Goal: Task Accomplishment & Management: Complete application form

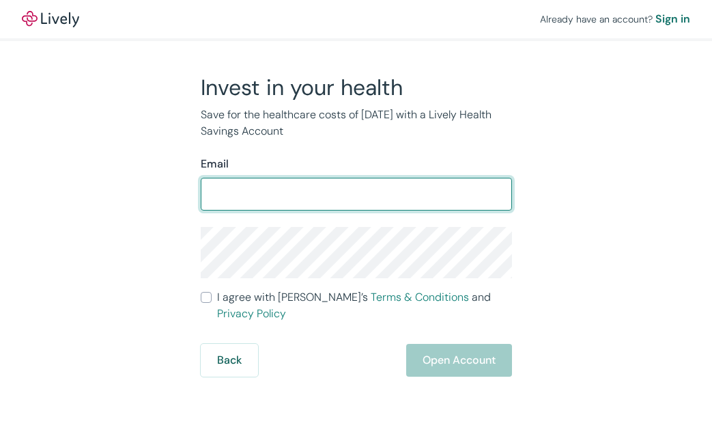
click at [288, 198] on input "Email" at bounding box center [356, 193] width 311 height 27
type input "b.jeanbaptiste35@gmail.com"
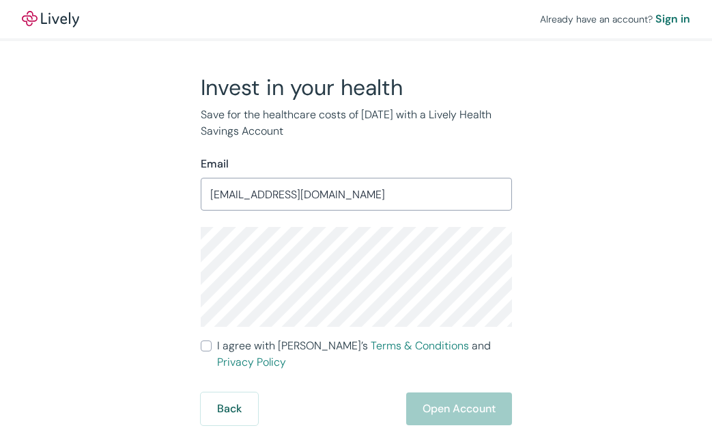
click at [284, 344] on span "I agree with Lively’s Terms & Conditions and Privacy Policy" at bounding box center [364, 353] width 295 height 33
click at [212, 344] on input "I agree with Lively’s Terms & Conditions and Privacy Policy" at bounding box center [206, 345] width 11 height 11
checkbox input "true"
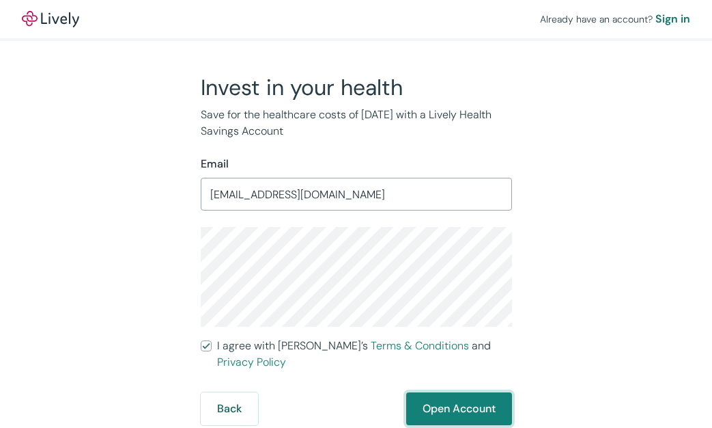
click at [460, 398] on button "Open Account" at bounding box center [459, 408] width 106 height 33
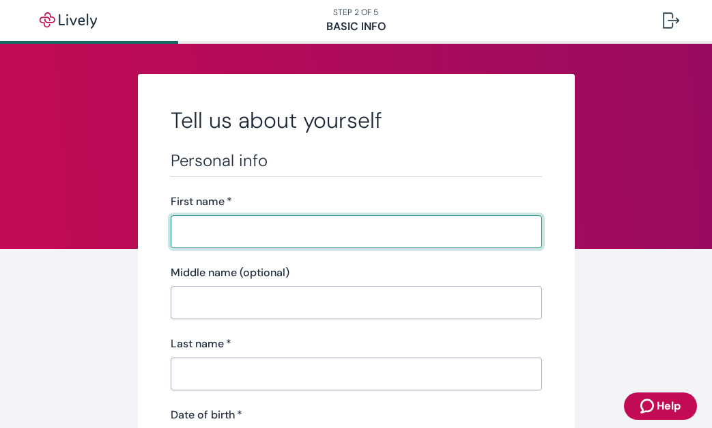
click at [313, 221] on input "First name   *" at bounding box center [357, 231] width 372 height 27
type input "[PERSON_NAME]"
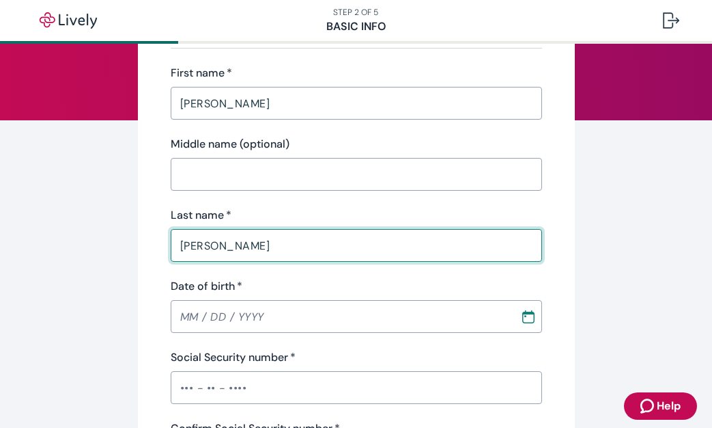
scroll to position [136, 0]
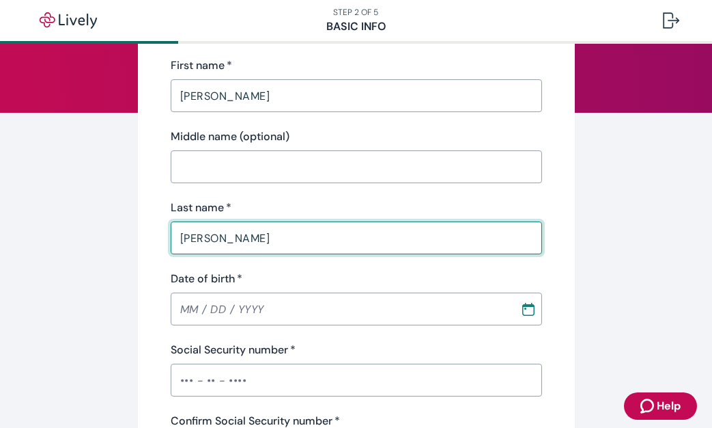
type input "[PERSON_NAME]"
click at [201, 304] on input "MM / DD / YYYY" at bounding box center [341, 308] width 340 height 27
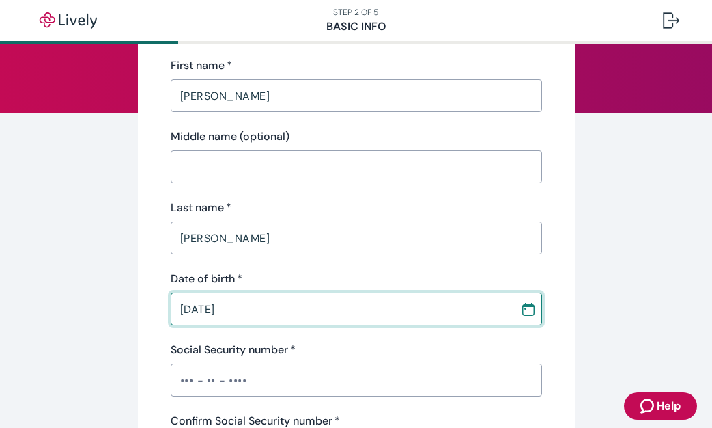
type input "[DATE]"
click at [191, 372] on input "Social Security number   *" at bounding box center [357, 379] width 372 height 27
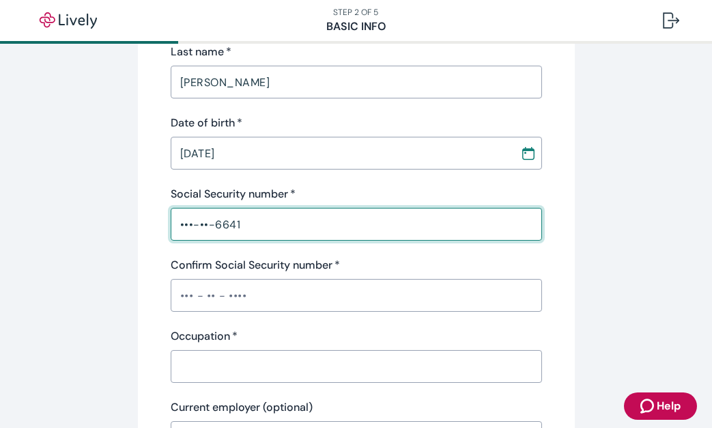
scroll to position [432, 0]
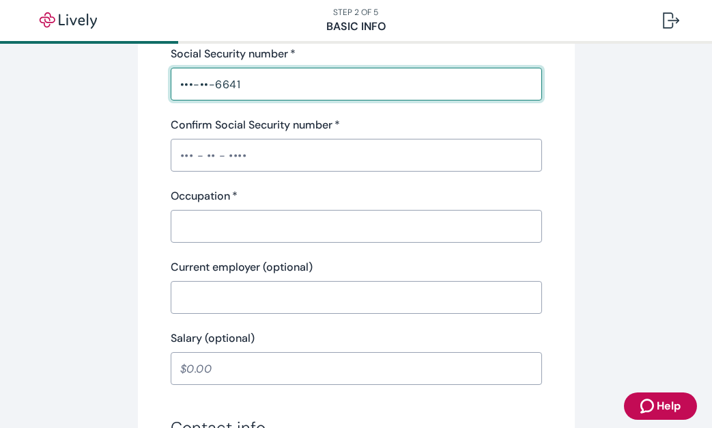
type input "•••-••-6641"
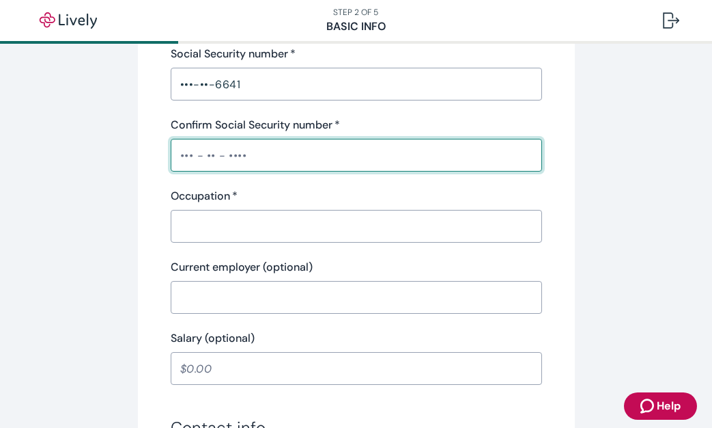
click at [193, 155] on input "Confirm Social Security number   *" at bounding box center [357, 154] width 372 height 27
type input "•••-••-6641"
click at [185, 221] on input "Occupation   *" at bounding box center [357, 225] width 372 height 27
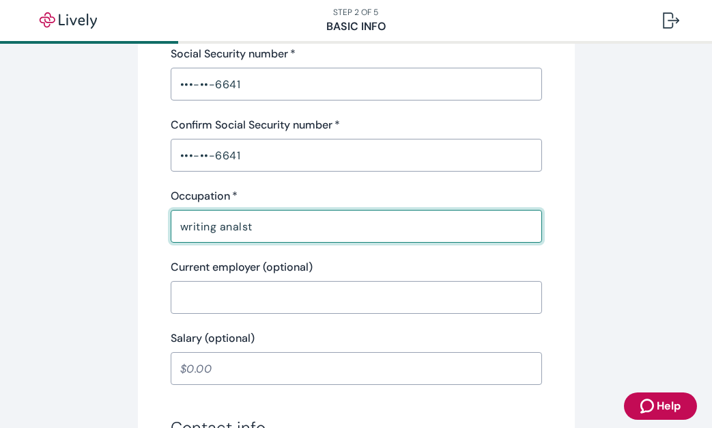
type input "writing analst"
click at [193, 295] on input "Current employer (optional)" at bounding box center [357, 296] width 372 height 27
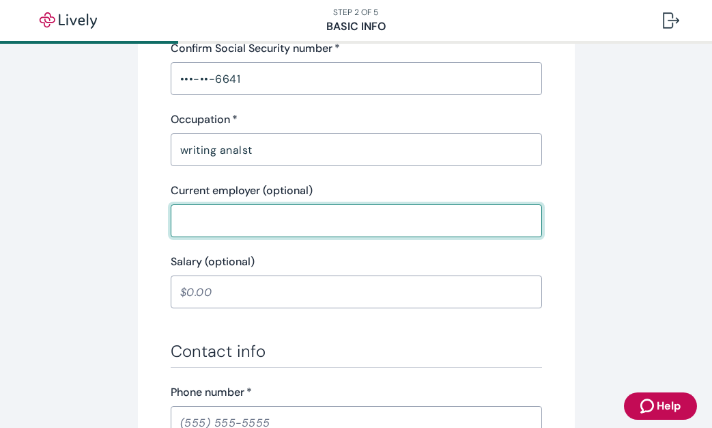
scroll to position [520, 0]
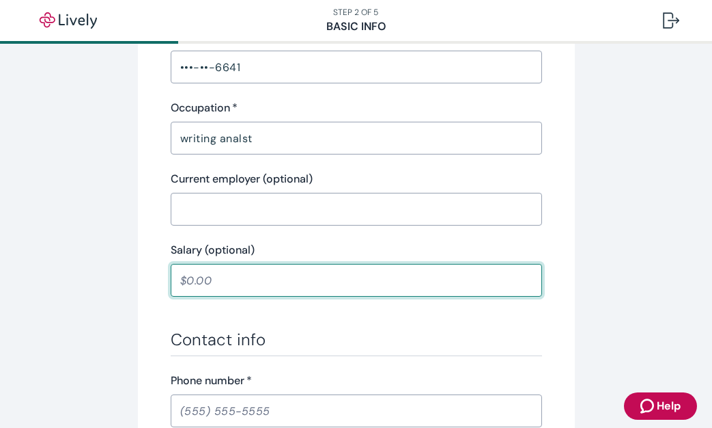
click at [199, 274] on input "Salary (optional)" at bounding box center [357, 279] width 372 height 27
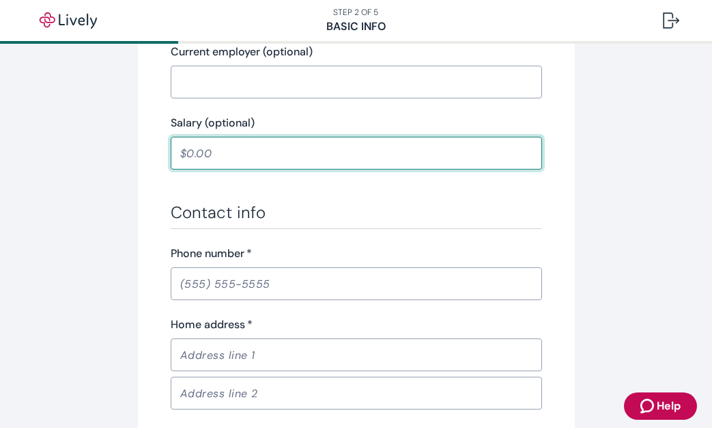
scroll to position [750, 0]
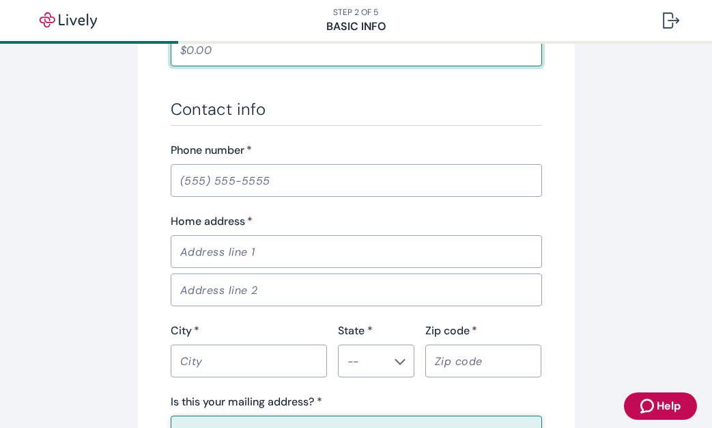
click at [210, 188] on input "Phone number   *" at bounding box center [357, 180] width 372 height 27
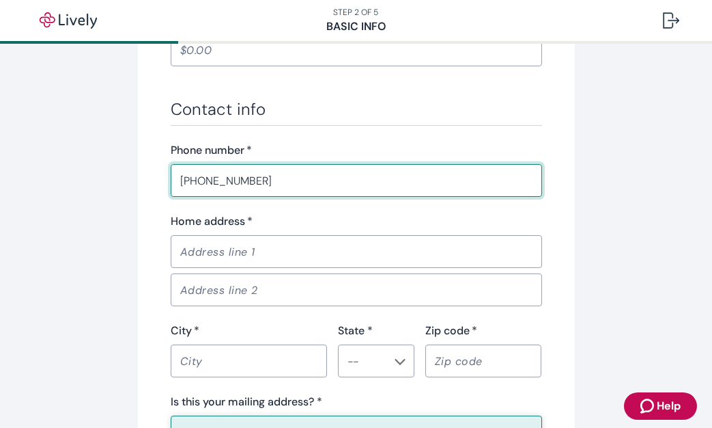
type input "[PHONE_NUMBER]"
click at [236, 252] on input "Home address   *" at bounding box center [357, 251] width 372 height 27
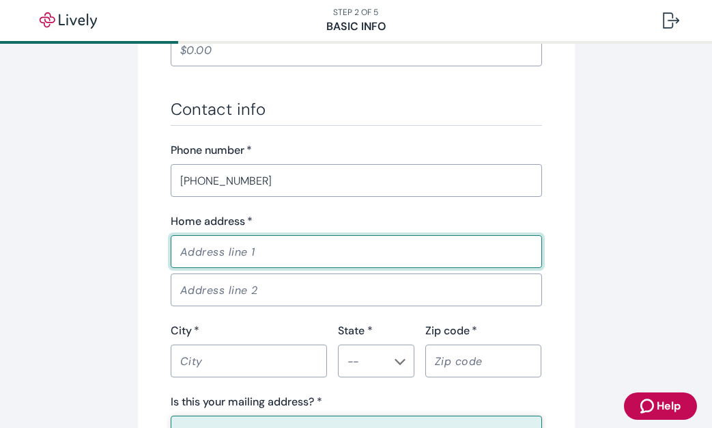
type input "[STREET_ADDRESS]"
type input "westlake"
type input "FL"
type input "33470"
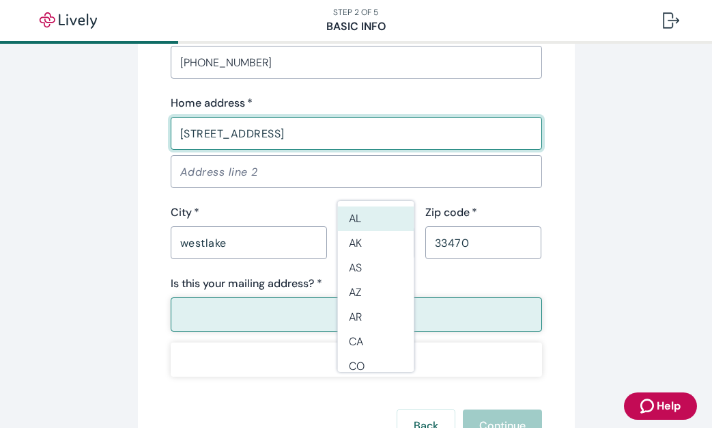
scroll to position [950, 0]
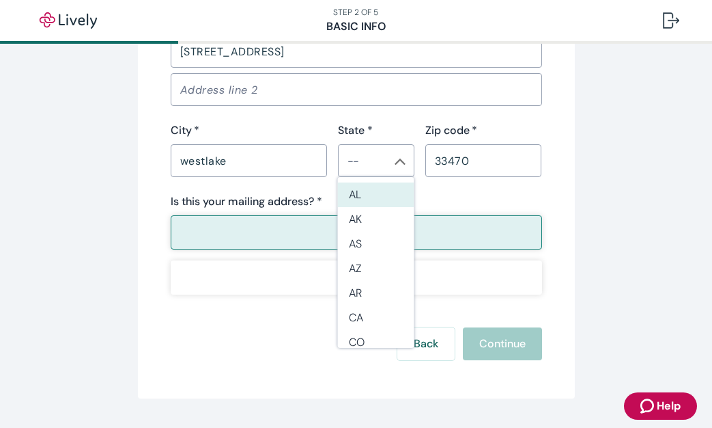
click at [236, 237] on button "Yes" at bounding box center [357, 232] width 372 height 34
click at [194, 184] on div "Contact info Phone number   * [PHONE_NUMBER] ​ Home address   * [STREET_ADDRESS…" at bounding box center [357, 96] width 372 height 395
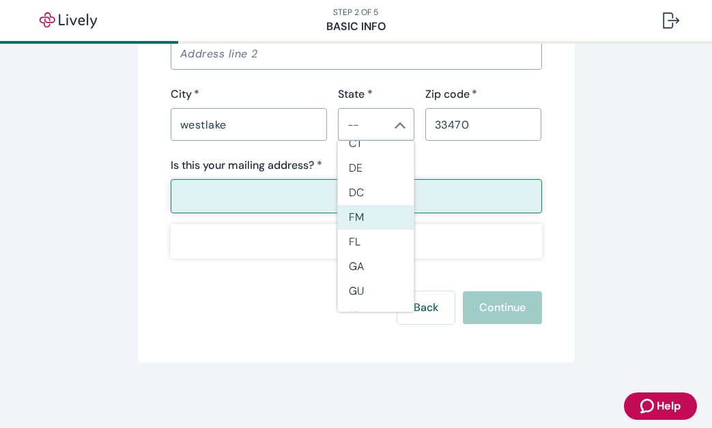
scroll to position [193, 0]
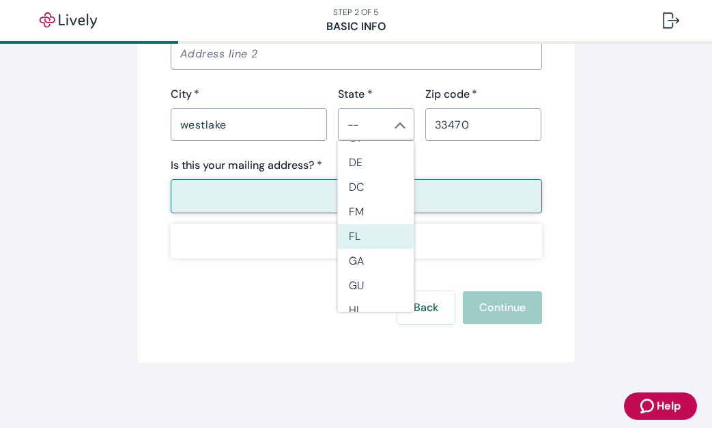
click at [370, 224] on li "FL" at bounding box center [376, 236] width 76 height 25
type input "FL"
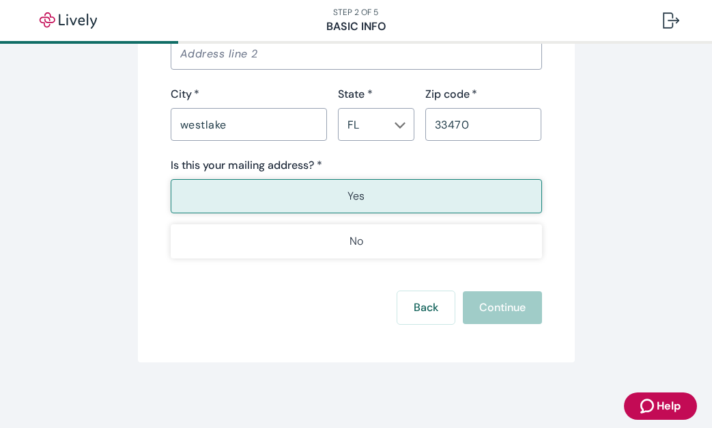
click at [503, 303] on div "Back Continue" at bounding box center [357, 307] width 372 height 33
click at [387, 199] on button "Yes" at bounding box center [357, 196] width 372 height 34
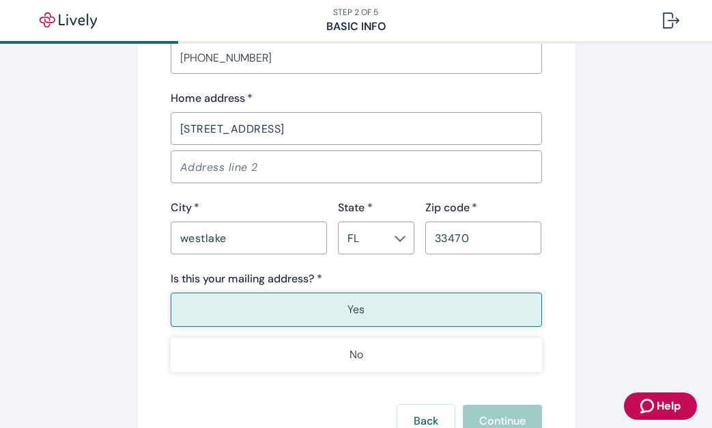
scroll to position [871, 0]
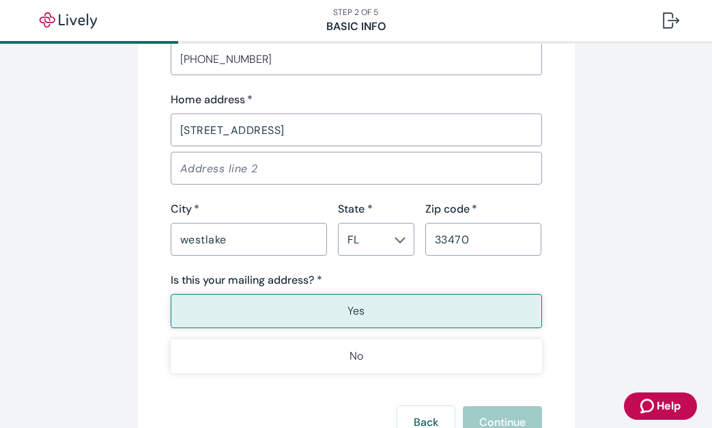
click at [251, 240] on input "westlake" at bounding box center [249, 238] width 156 height 27
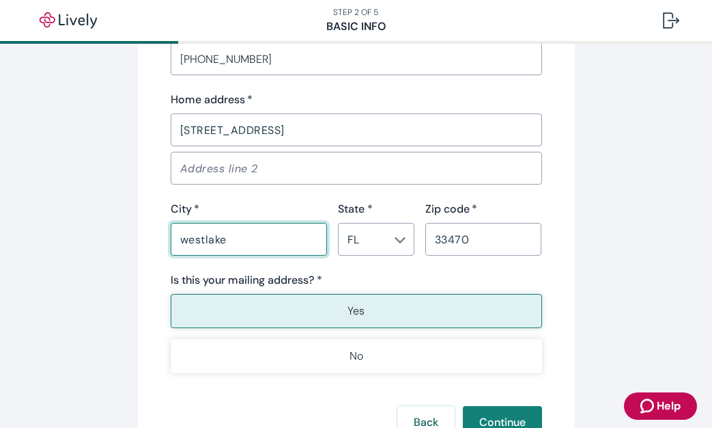
type input "westlake"
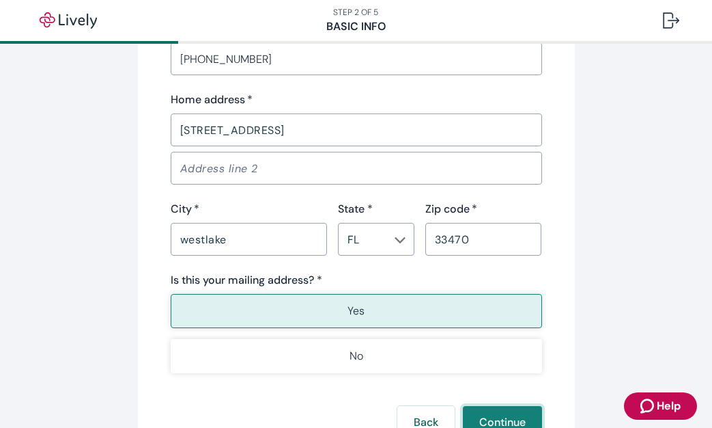
click at [492, 417] on button "Continue" at bounding box center [502, 422] width 79 height 33
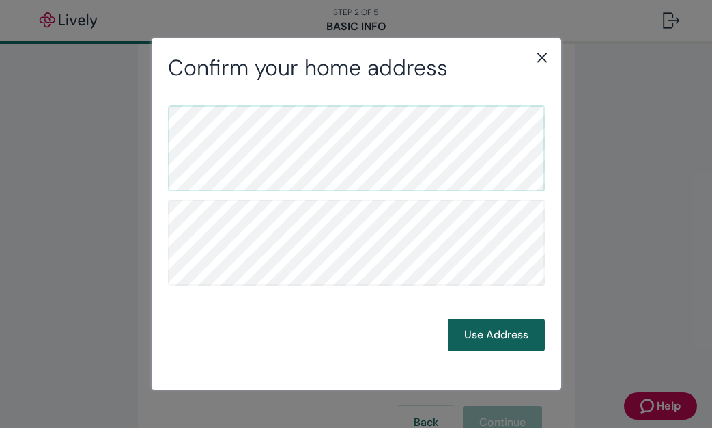
click at [471, 336] on button "Use Address" at bounding box center [496, 334] width 97 height 33
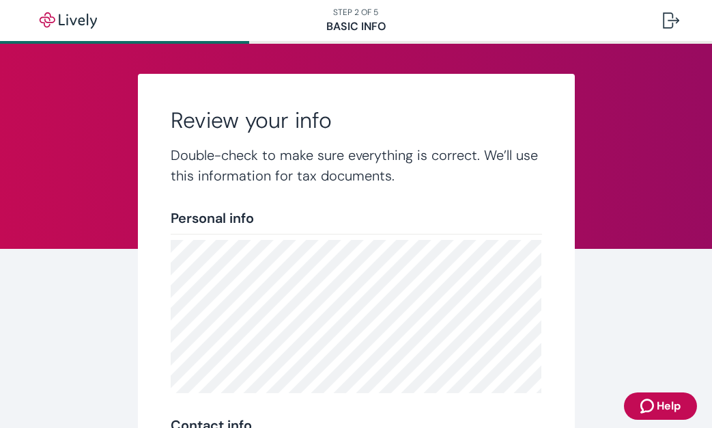
scroll to position [347, 0]
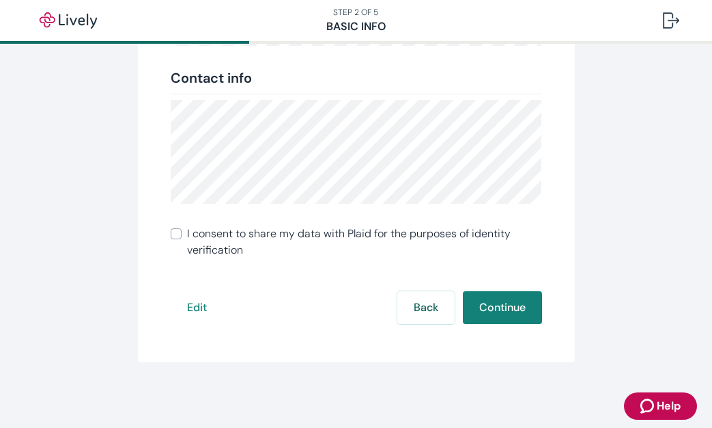
click at [307, 234] on span "I consent to share my data with Plaid for the purposes of identity verification" at bounding box center [364, 241] width 355 height 33
click at [182, 234] on input "I consent to share my data with Plaid for the purposes of identity verification" at bounding box center [176, 233] width 11 height 11
checkbox input "true"
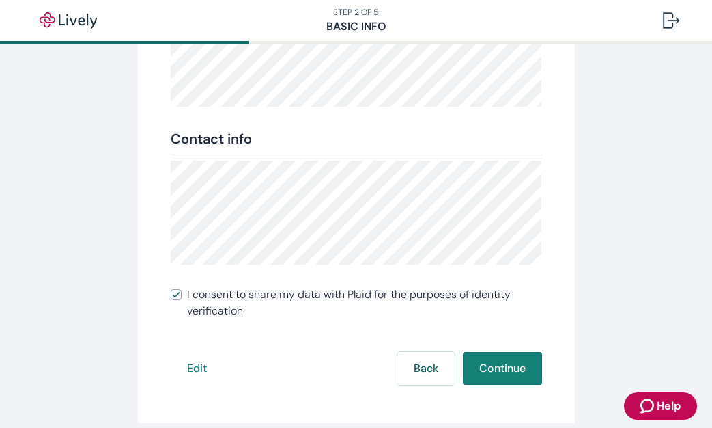
scroll to position [285, 0]
click at [502, 363] on button "Continue" at bounding box center [502, 368] width 79 height 33
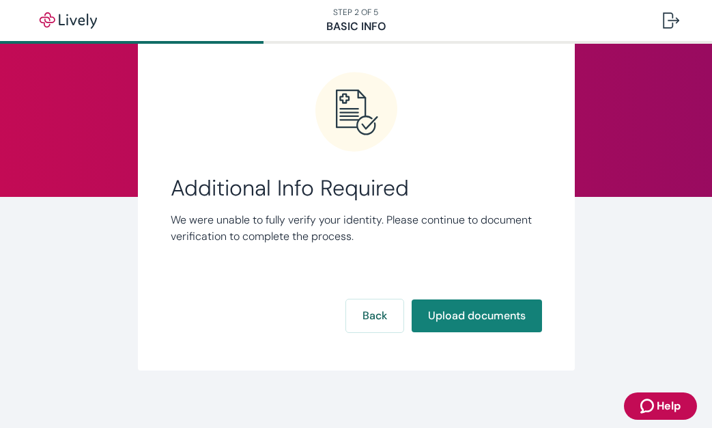
scroll to position [53, 0]
click at [466, 311] on button "Upload documents" at bounding box center [477, 314] width 130 height 33
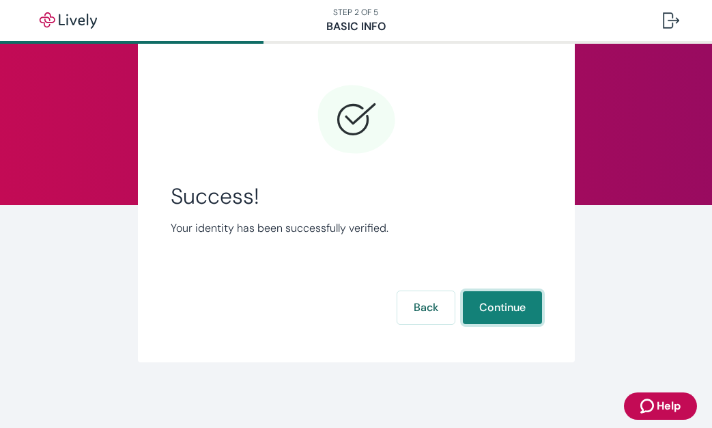
click at [466, 311] on button "Continue" at bounding box center [502, 307] width 79 height 33
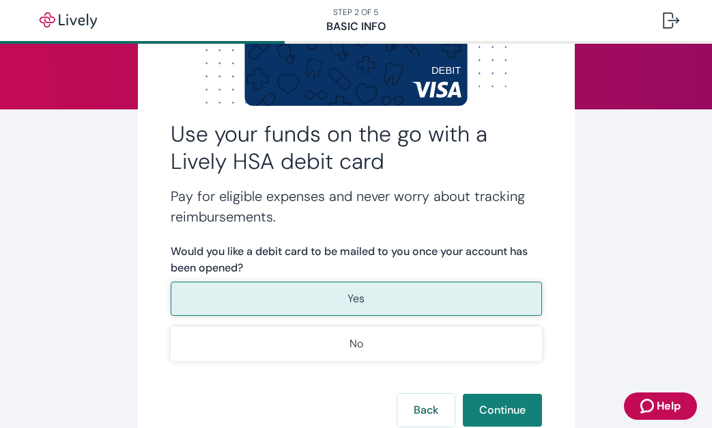
scroll to position [144, 0]
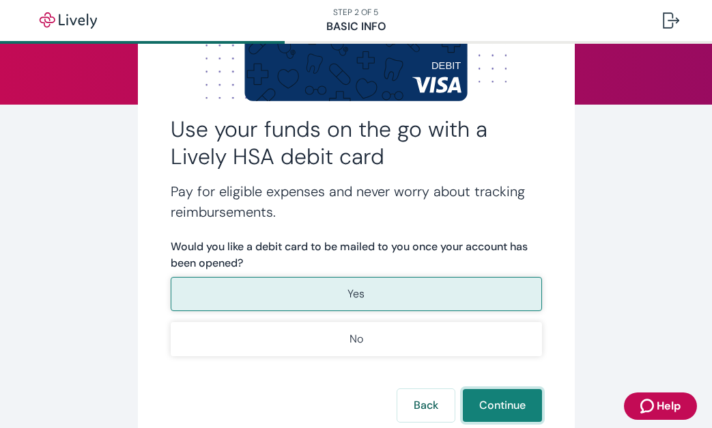
click at [479, 391] on button "Continue" at bounding box center [502, 405] width 79 height 33
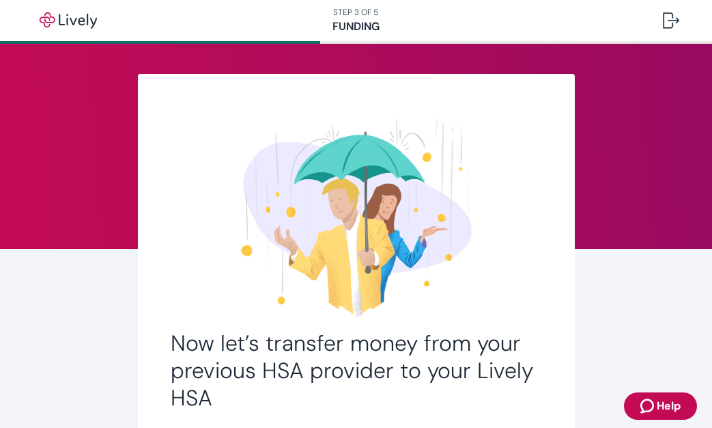
scroll to position [153, 0]
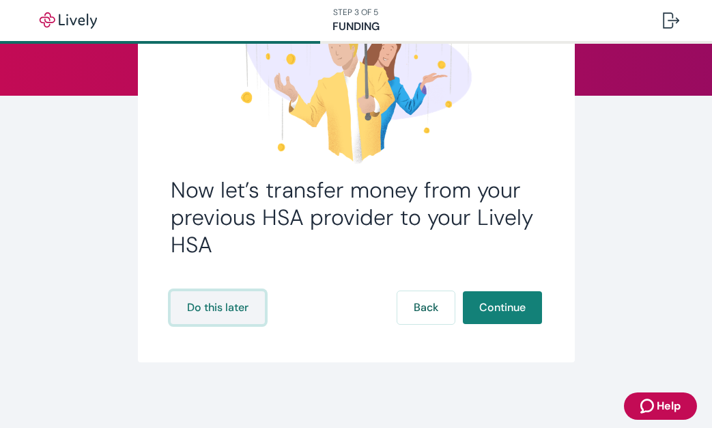
click at [245, 298] on button "Do this later" at bounding box center [218, 307] width 94 height 33
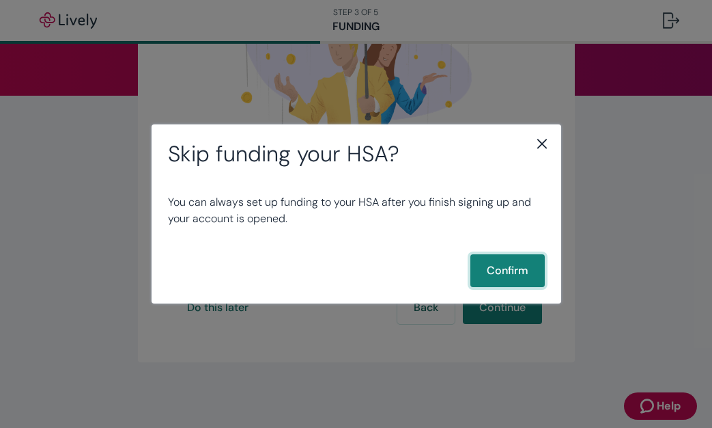
click at [508, 273] on button "Confirm" at bounding box center [508, 270] width 74 height 33
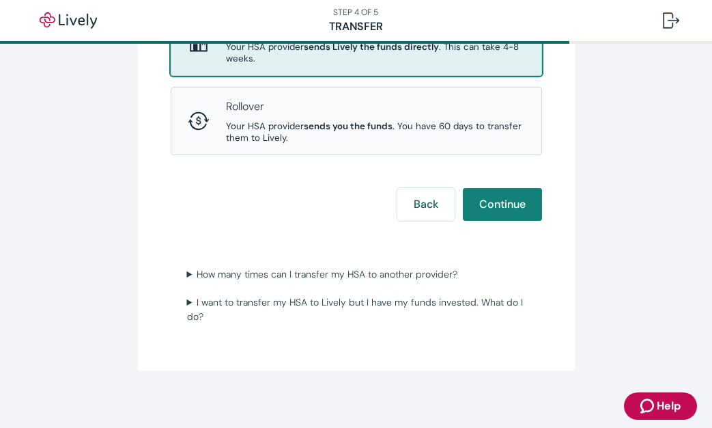
scroll to position [305, 0]
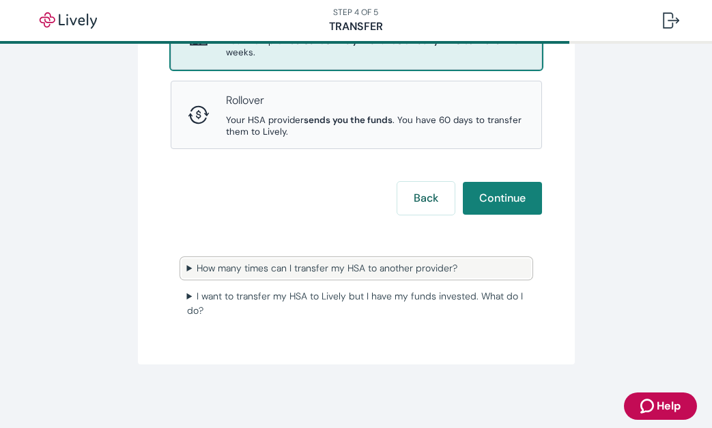
click at [384, 260] on summary "How many times can I transfer my HSA to another provider?" at bounding box center [357, 268] width 350 height 20
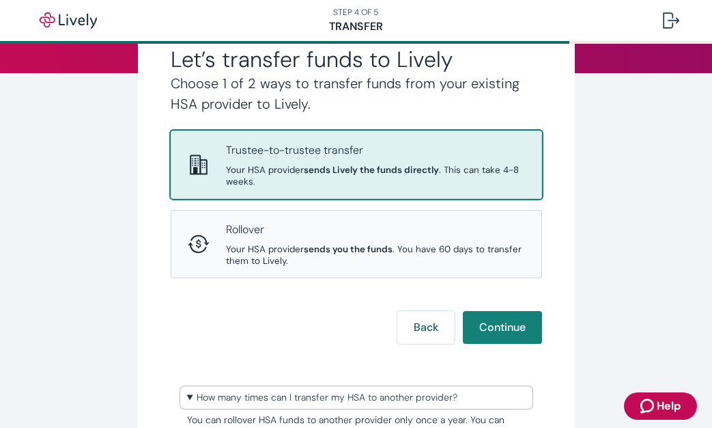
scroll to position [126, 0]
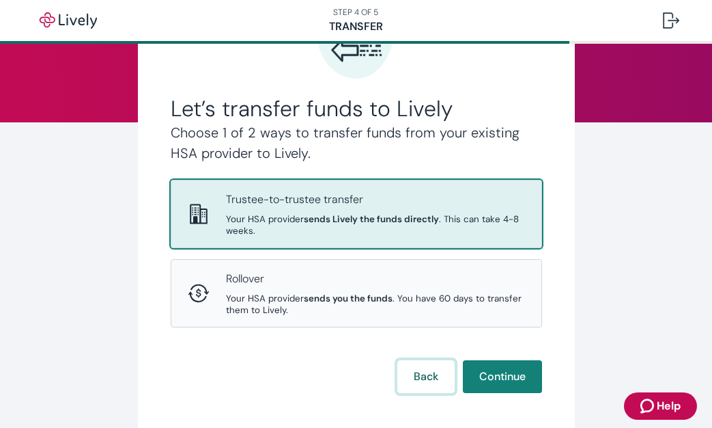
click at [410, 385] on button "Back" at bounding box center [425, 376] width 57 height 33
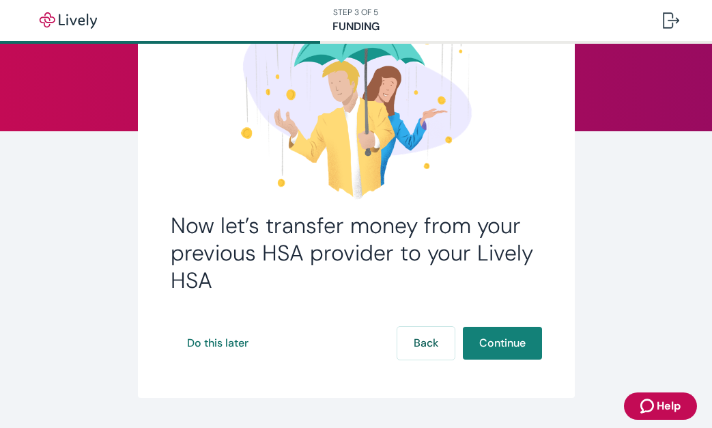
scroll to position [116, 0]
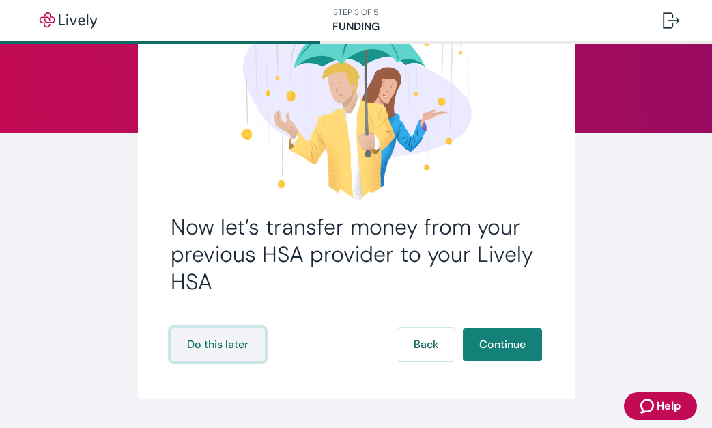
click at [216, 343] on button "Do this later" at bounding box center [218, 344] width 94 height 33
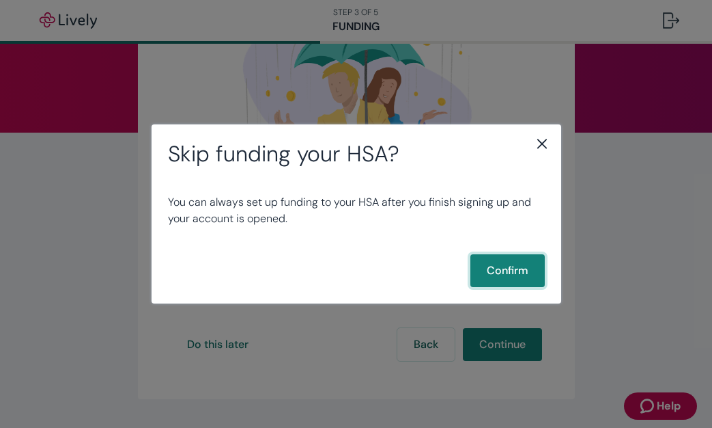
click at [514, 270] on button "Confirm" at bounding box center [508, 270] width 74 height 33
